Goal: Task Accomplishment & Management: Use online tool/utility

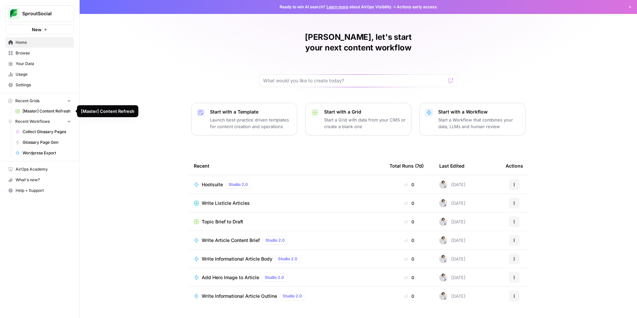
click at [58, 113] on span "[Master] Content Refresh" at bounding box center [47, 111] width 48 height 6
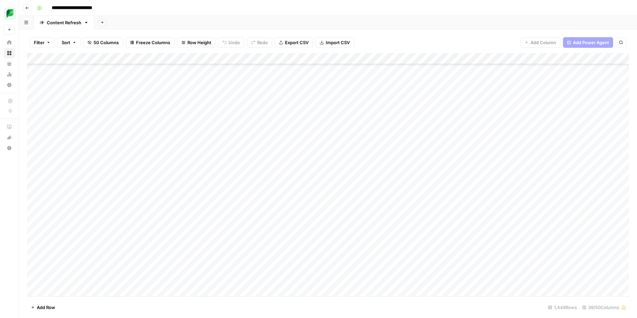
scroll to position [53, 0]
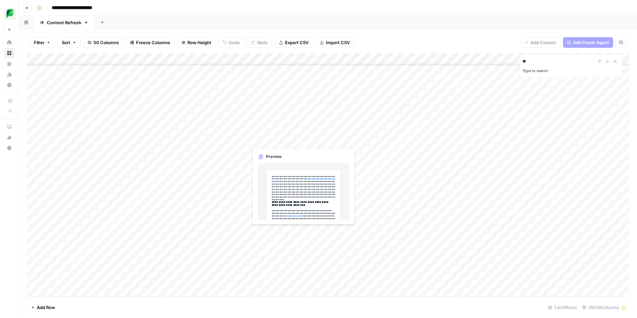
type input "*"
type input "**********"
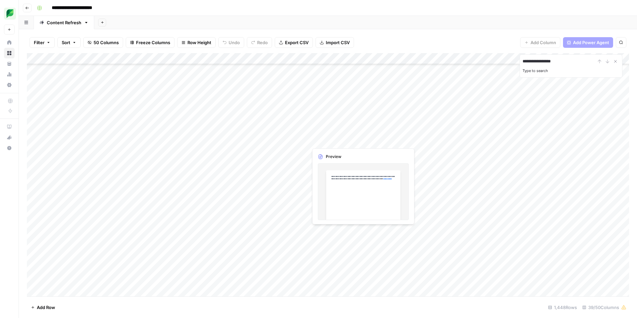
scroll to position [64, 0]
click at [616, 62] on icon "Close Search" at bounding box center [615, 61] width 5 height 5
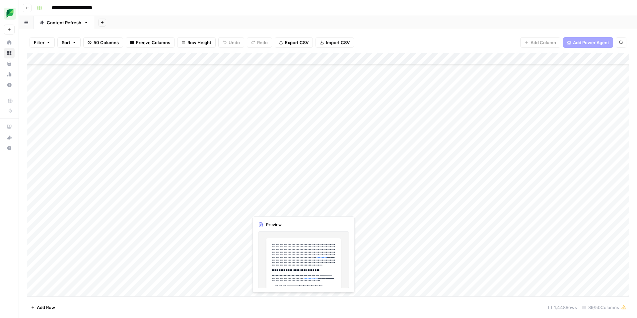
click at [280, 211] on div "Add Column" at bounding box center [328, 174] width 602 height 243
click at [443, 128] on div "Add Column" at bounding box center [328, 174] width 602 height 243
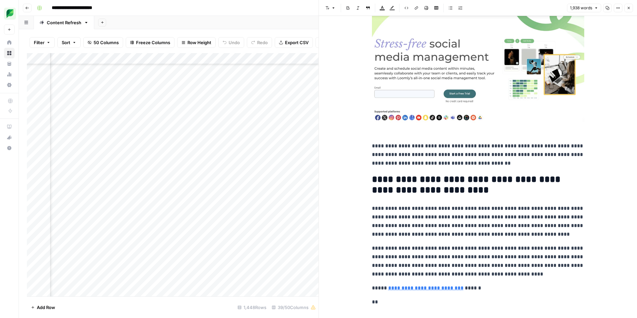
scroll to position [3578, 0]
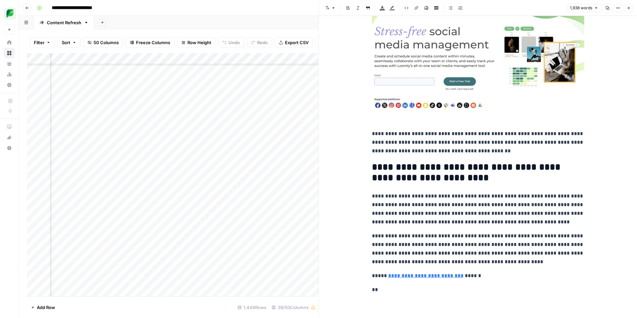
click at [626, 8] on button "Close" at bounding box center [628, 8] width 9 height 9
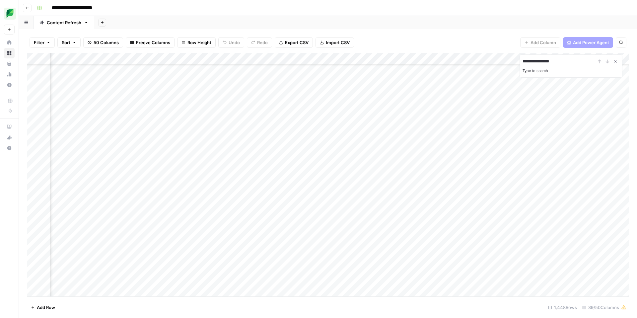
scroll to position [265, 667]
type input "**********"
click at [170, 272] on div "Add Column" at bounding box center [328, 174] width 602 height 243
